Goal: Information Seeking & Learning: Understand process/instructions

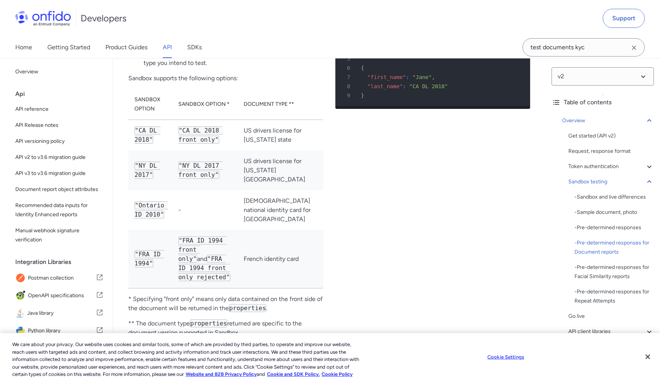
scroll to position [2309, 0]
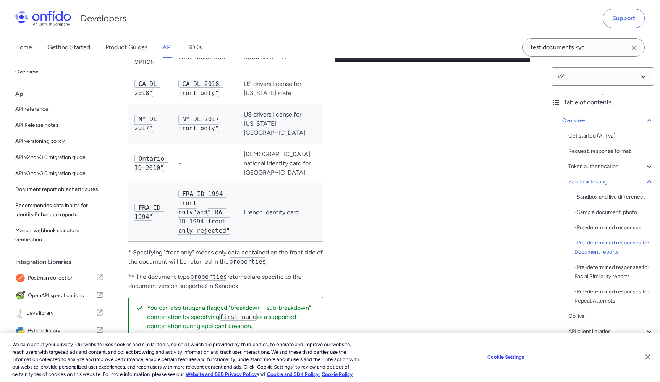
click at [646, 349] on button "Close" at bounding box center [648, 357] width 17 height 17
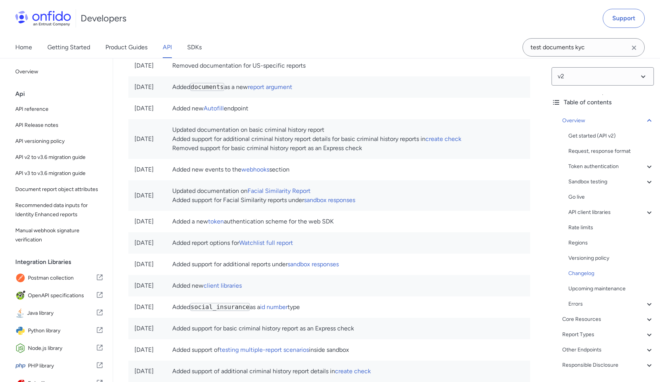
scroll to position [5022, 0]
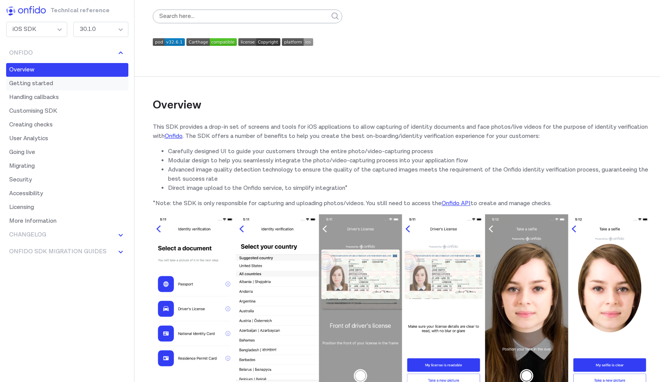
click at [51, 86] on link "Getting started" at bounding box center [67, 84] width 122 height 14
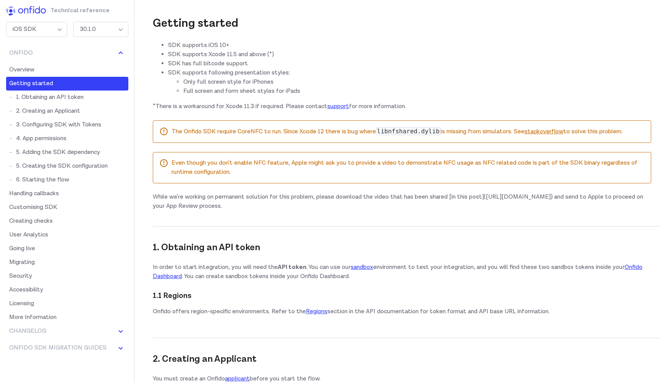
scroll to position [431, 0]
click at [61, 193] on link "Handling callbacks" at bounding box center [67, 194] width 122 height 14
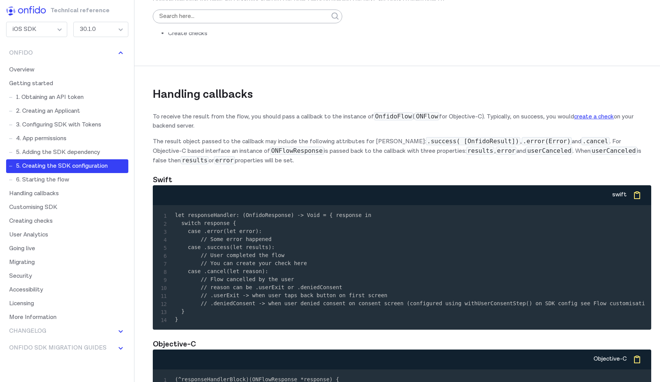
scroll to position [2866, 0]
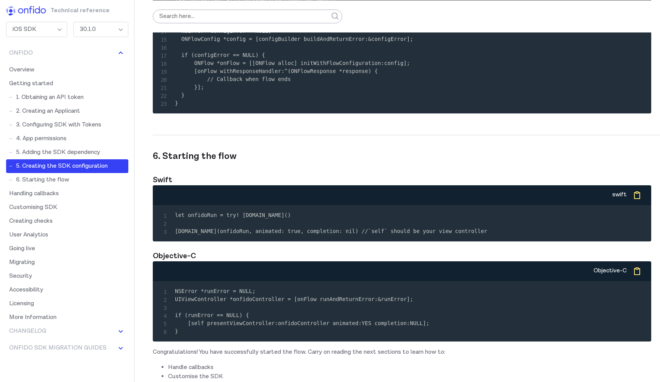
click at [30, 13] on img at bounding box center [26, 11] width 40 height 10
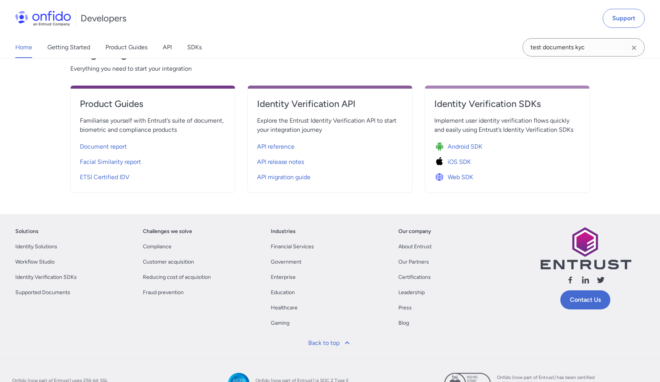
scroll to position [239, 0]
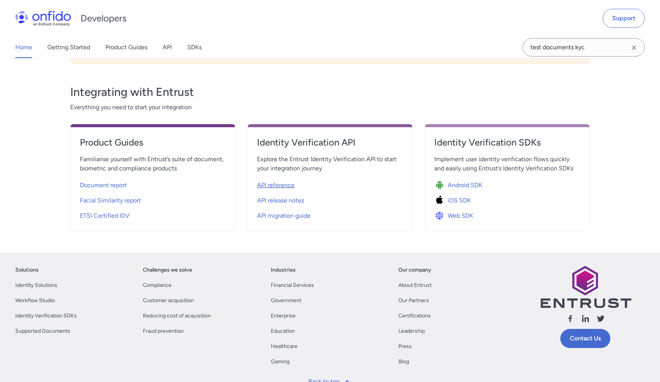
click at [291, 182] on span "API reference" at bounding box center [275, 185] width 37 height 9
select select "http"
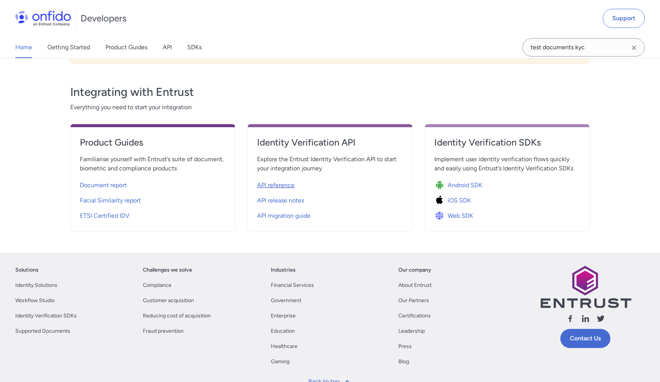
select select "http"
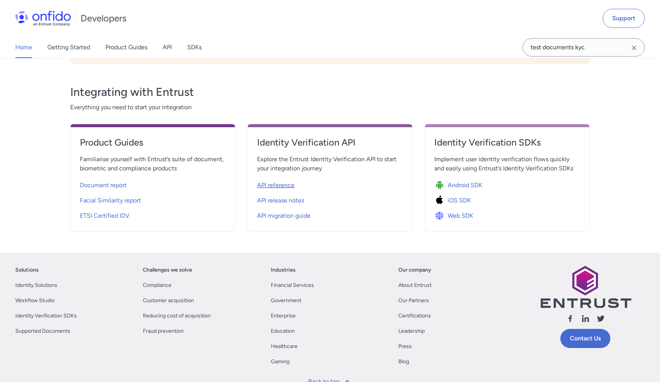
select select "http"
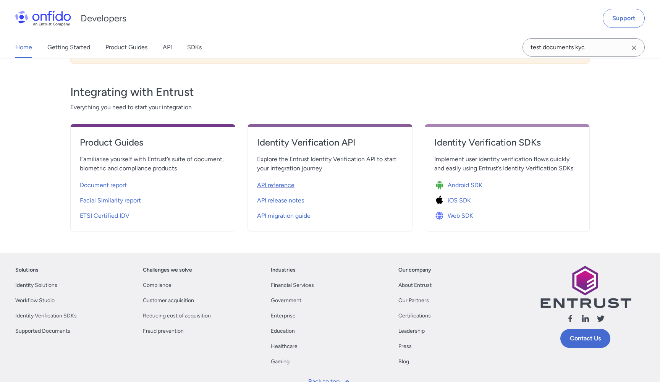
select select "http"
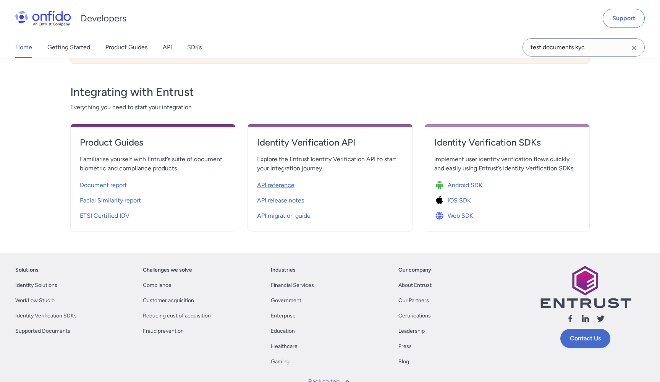
select select "http"
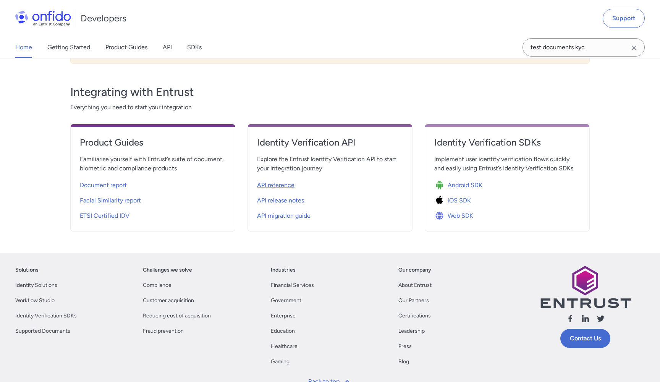
select select "http"
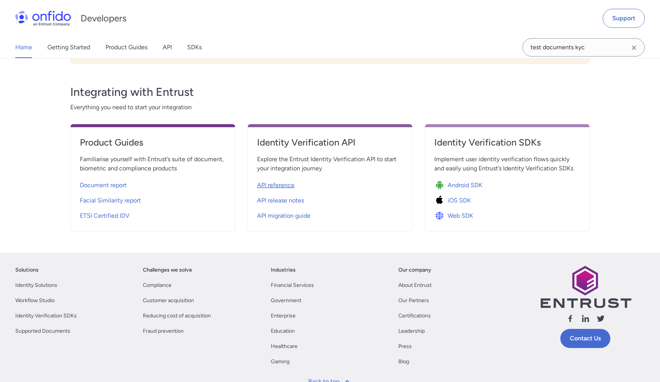
select select "http"
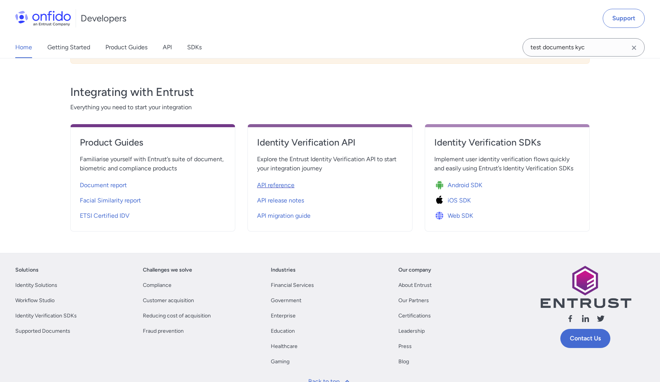
select select "http"
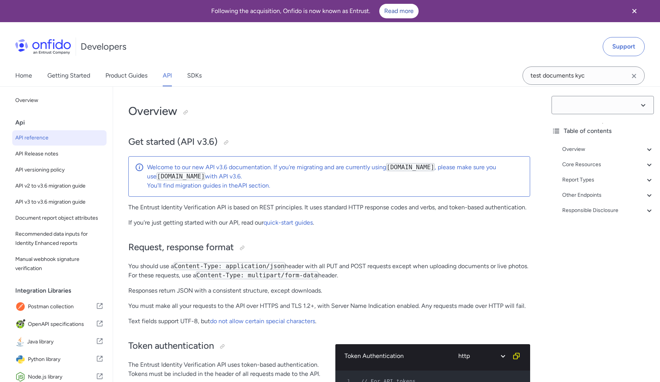
select select "3.6.0"
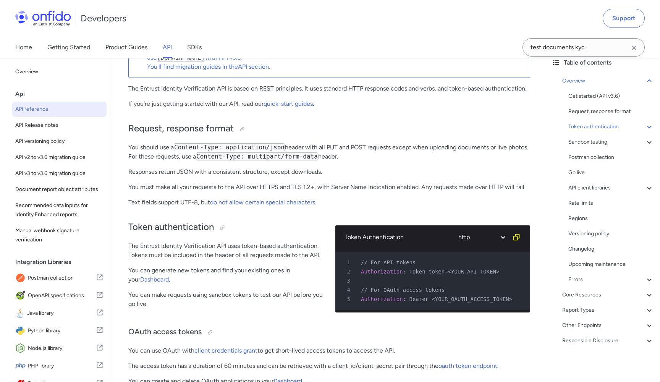
scroll to position [195, 0]
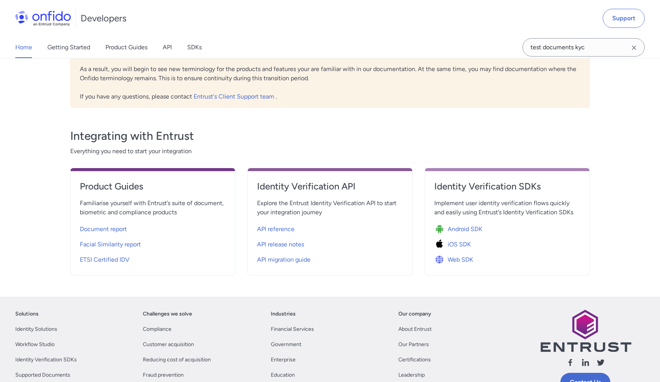
scroll to position [239, 0]
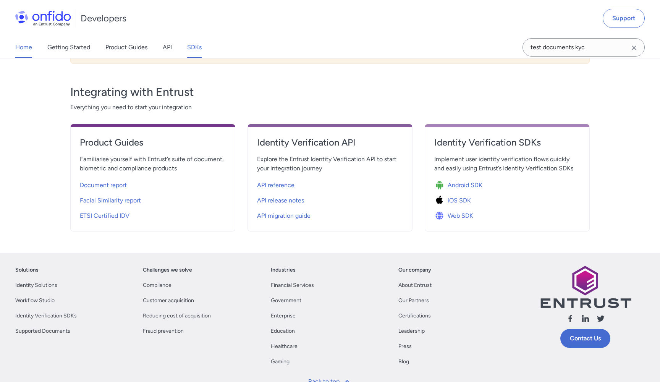
click at [195, 47] on link "SDKs" at bounding box center [194, 47] width 15 height 21
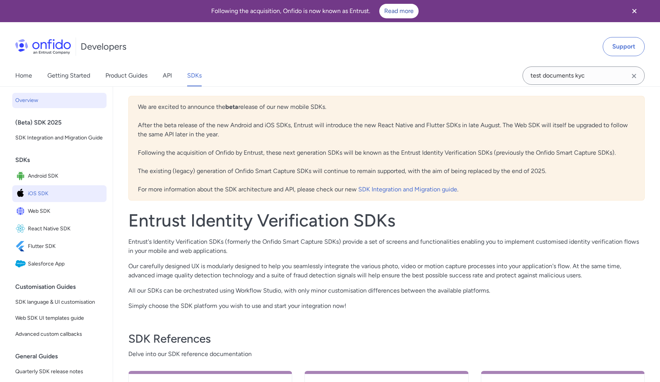
click at [48, 191] on span "iOS SDK" at bounding box center [66, 193] width 76 height 11
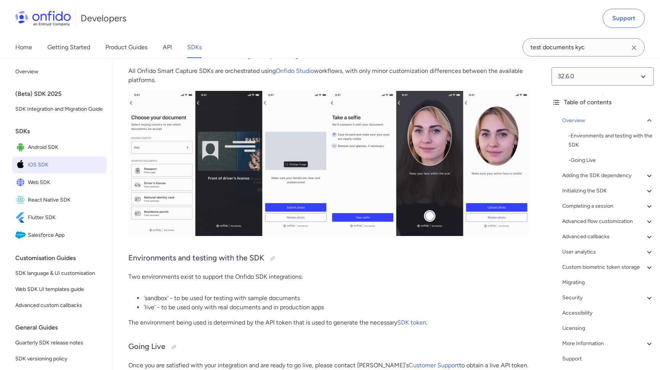
scroll to position [210, 0]
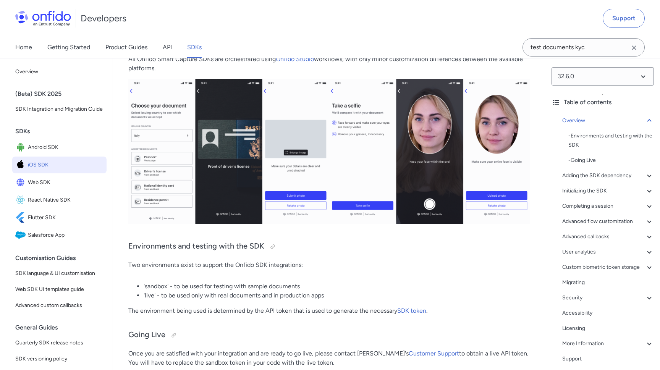
drag, startPoint x: 594, startPoint y: 0, endPoint x: 632, endPoint y: -1, distance: 38.6
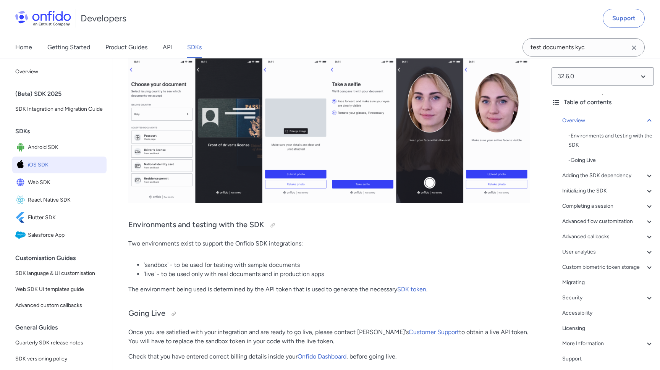
scroll to position [235, 0]
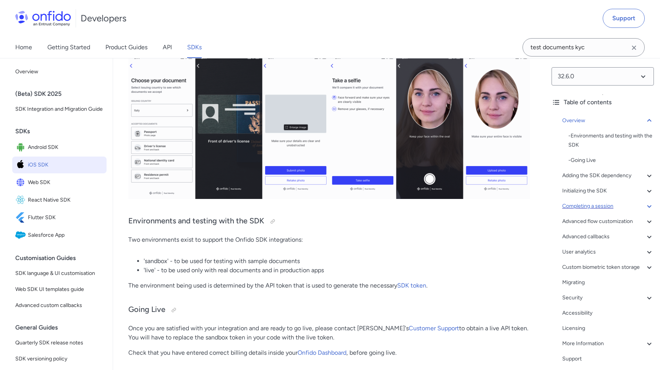
click at [603, 209] on div "Completing a session" at bounding box center [609, 206] width 92 height 9
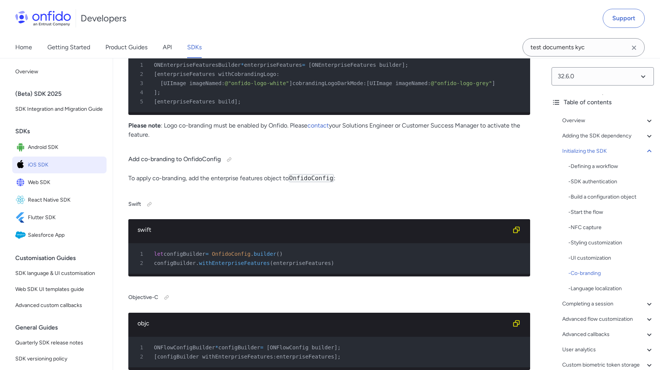
scroll to position [4356, 0]
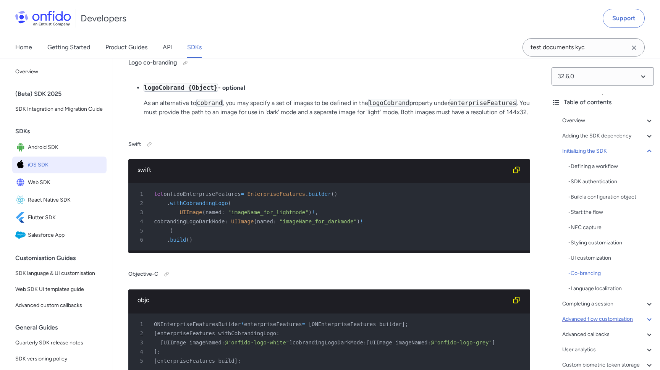
click at [653, 319] on icon at bounding box center [649, 319] width 9 height 9
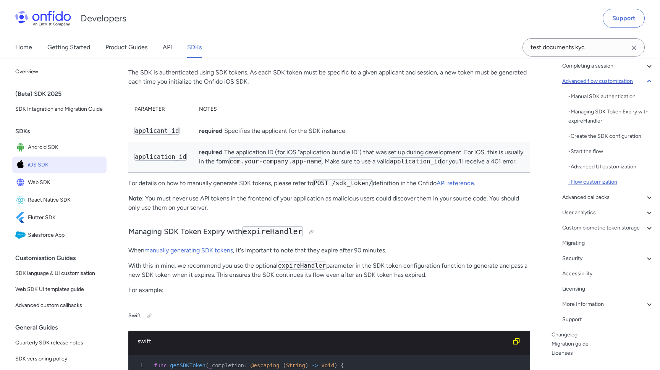
scroll to position [101, 0]
click at [648, 228] on icon at bounding box center [649, 227] width 9 height 9
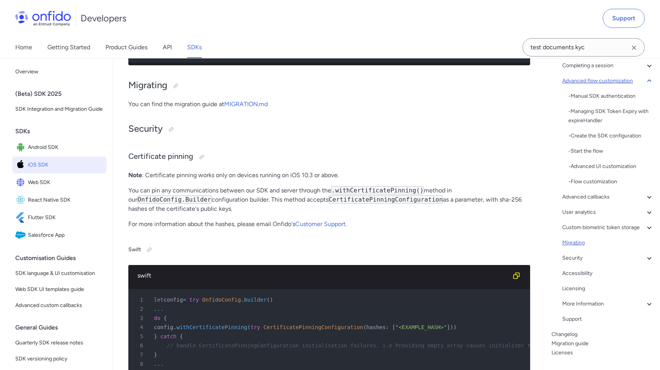
scroll to position [33, 0]
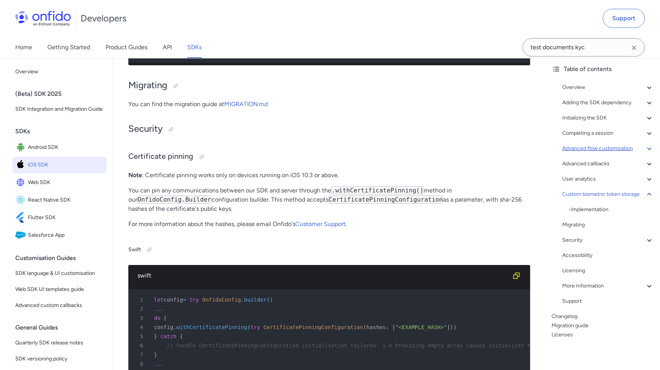
click at [589, 307] on div "Overview - Environments and testing with the SDK - Going Live Adding the SDK de…" at bounding box center [603, 196] width 102 height 232
click at [585, 304] on div "Support" at bounding box center [609, 301] width 92 height 9
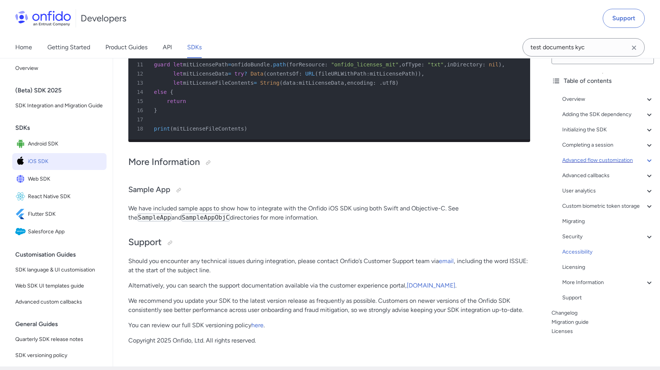
scroll to position [21578, 0]
